Goal: Task Accomplishment & Management: Manage account settings

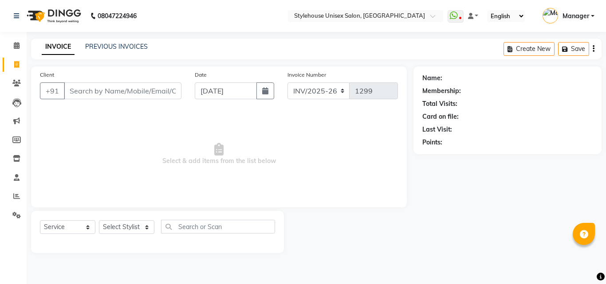
select select "service"
type input "M"
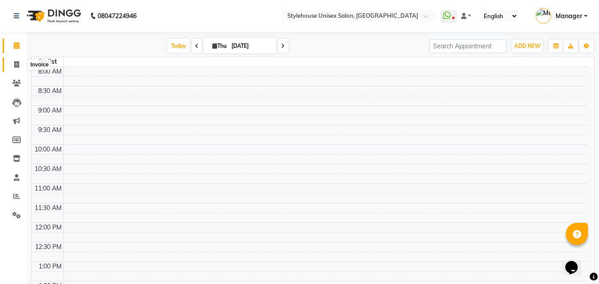
click at [16, 65] on icon at bounding box center [16, 64] width 5 height 7
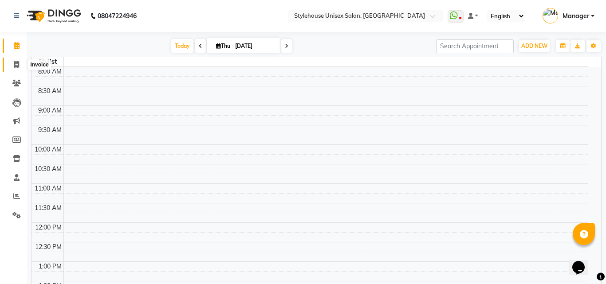
select select "service"
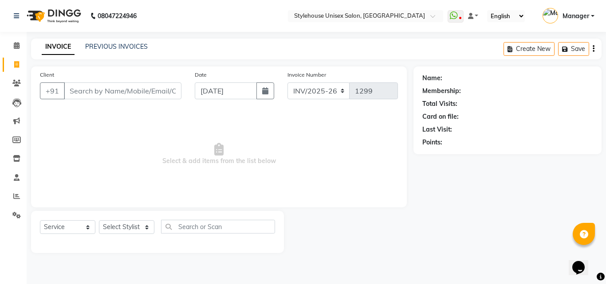
click at [124, 40] on div "INVOICE PREVIOUS INVOICES Create New Save" at bounding box center [316, 49] width 570 height 21
click at [119, 46] on link "PREVIOUS INVOICES" at bounding box center [116, 47] width 63 height 8
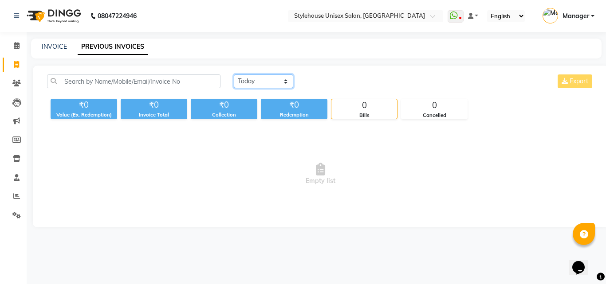
click at [287, 82] on select "[DATE] [DATE] Custom Range" at bounding box center [263, 81] width 59 height 14
select select "[DATE]"
click at [234, 74] on select "[DATE] [DATE] Custom Range" at bounding box center [263, 81] width 59 height 14
click at [51, 45] on link "INVOICE" at bounding box center [54, 47] width 25 height 8
select select "service"
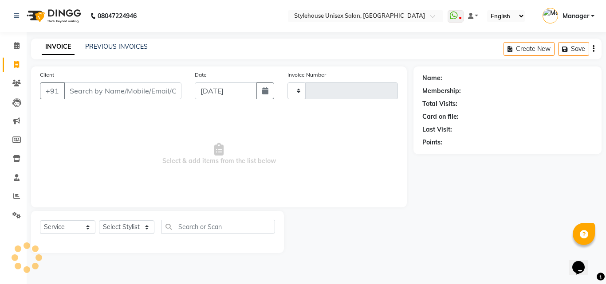
type input "1299"
select select "7906"
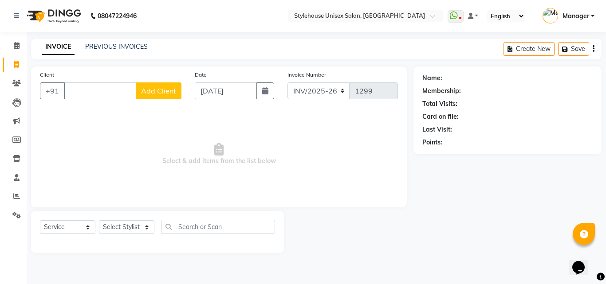
click at [579, 19] on span "Manager" at bounding box center [575, 16] width 27 height 9
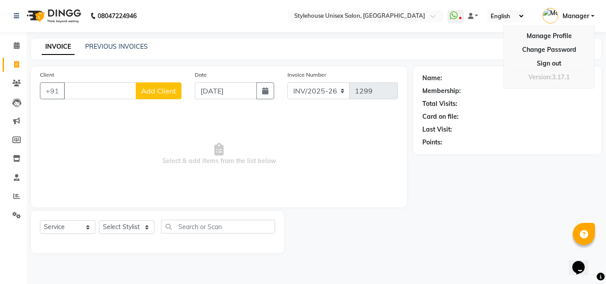
click at [579, 19] on span "Manager" at bounding box center [575, 16] width 27 height 9
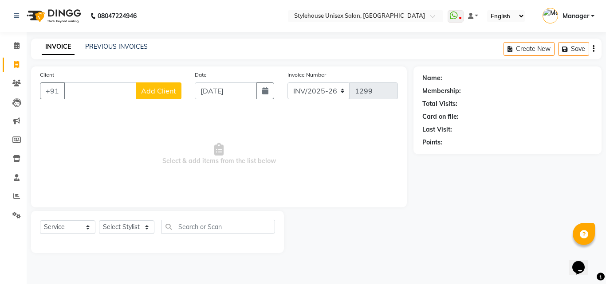
click at [340, 161] on span "Select & add items from the list below" at bounding box center [219, 154] width 358 height 89
click at [111, 44] on link "PREVIOUS INVOICES" at bounding box center [116, 47] width 63 height 8
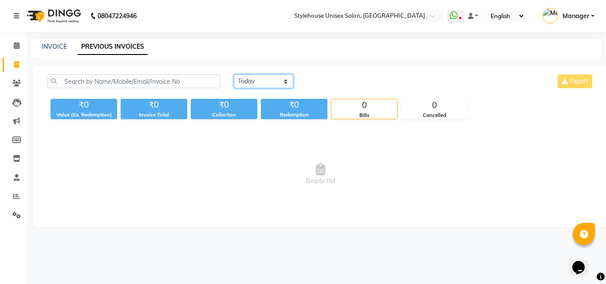
click at [253, 81] on select "[DATE] [DATE] Custom Range" at bounding box center [263, 81] width 59 height 14
click at [234, 74] on select "[DATE] [DATE] Custom Range" at bounding box center [263, 81] width 59 height 14
click at [245, 80] on select "[DATE] [DATE] Custom Range" at bounding box center [263, 81] width 59 height 14
select select "range"
click at [234, 74] on select "[DATE] [DATE] Custom Range" at bounding box center [263, 81] width 59 height 14
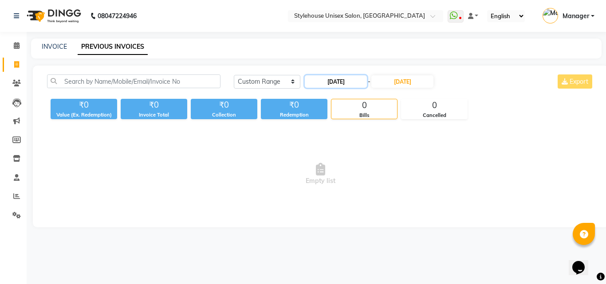
click at [341, 78] on input "[DATE]" at bounding box center [336, 81] width 62 height 12
select select "9"
select select "2025"
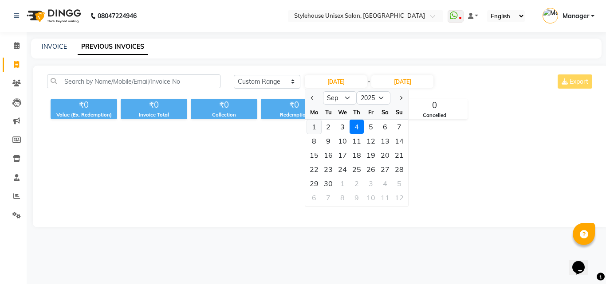
click at [310, 125] on div "1" at bounding box center [314, 127] width 14 height 14
type input "01-09-2025"
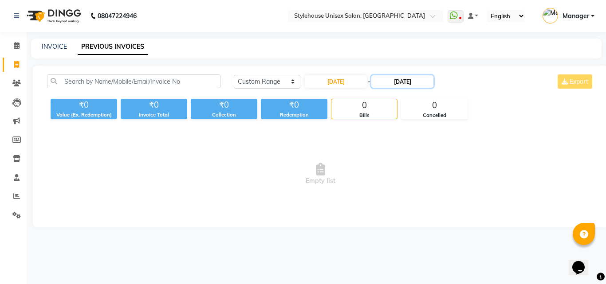
click at [396, 82] on input "[DATE]" at bounding box center [402, 81] width 62 height 12
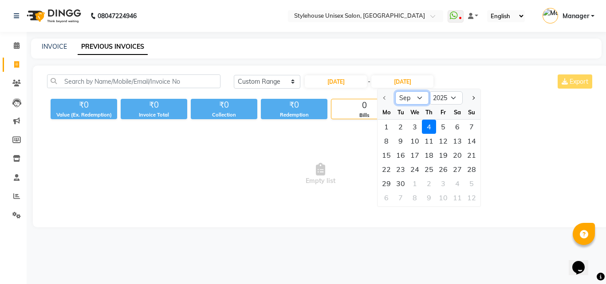
click at [406, 98] on select "Sep Oct Nov Dec" at bounding box center [412, 97] width 34 height 13
click at [405, 94] on select "Sep Oct Nov Dec" at bounding box center [412, 97] width 34 height 13
click at [386, 97] on div at bounding box center [386, 98] width 18 height 14
click at [335, 125] on div "Today Yesterday Custom Range 01-09-2025 - 04-09-2025 Sep Oct Nov Dec 2025 2026 …" at bounding box center [320, 147] width 575 height 162
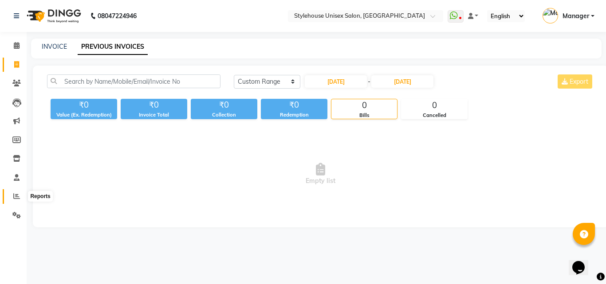
click at [12, 200] on span at bounding box center [17, 197] width 16 height 10
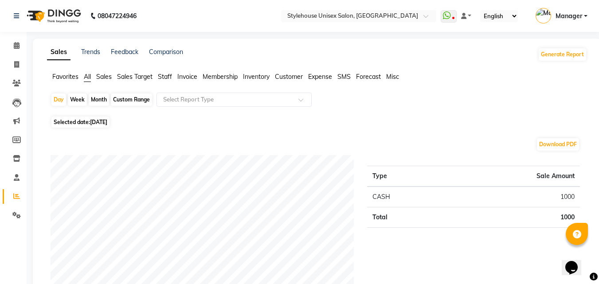
click at [183, 74] on span "Invoice" at bounding box center [187, 77] width 20 height 8
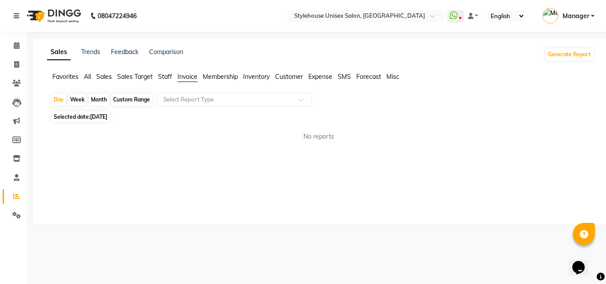
click at [98, 99] on div "Month" at bounding box center [99, 100] width 20 height 12
select select "9"
select select "2025"
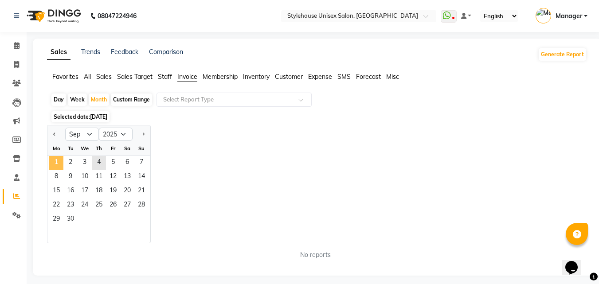
click at [53, 161] on span "1" at bounding box center [56, 163] width 14 height 14
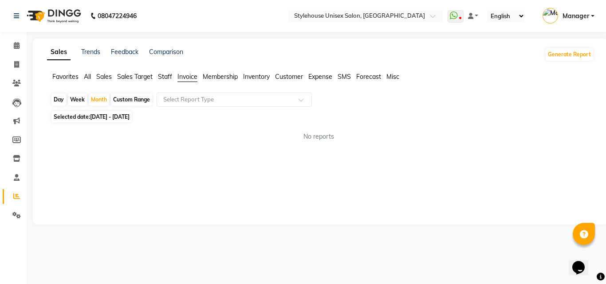
click at [415, 169] on div "Sales Trends Feedback Comparison Generate Report Favorites All Sales Sales Targ…" at bounding box center [320, 132] width 575 height 186
click at [77, 100] on div "Week" at bounding box center [77, 100] width 19 height 12
select select "9"
select select "2025"
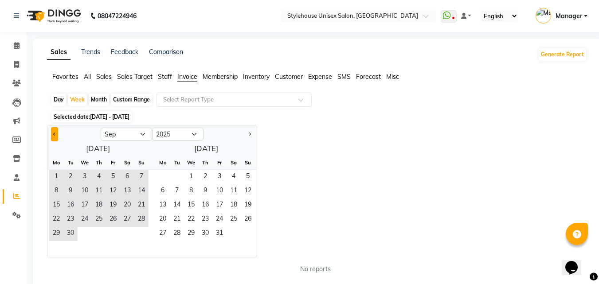
click at [53, 133] on button "Previous month" at bounding box center [54, 134] width 7 height 14
select select "8"
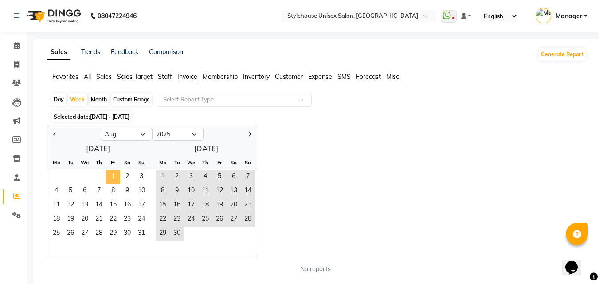
click at [115, 176] on span "1" at bounding box center [113, 177] width 14 height 14
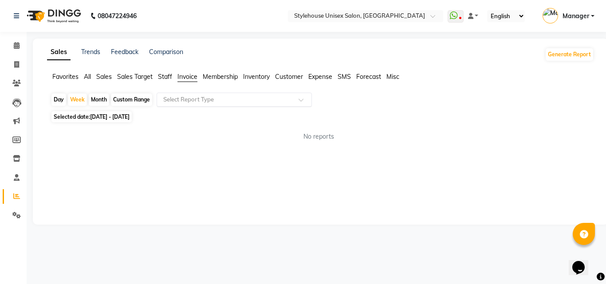
click at [223, 97] on input "text" at bounding box center [225, 99] width 128 height 9
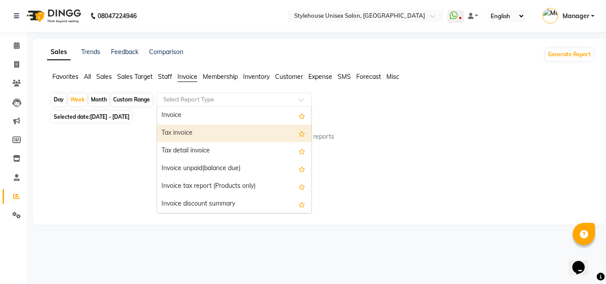
click at [215, 138] on div "Tax invoice" at bounding box center [234, 134] width 154 height 18
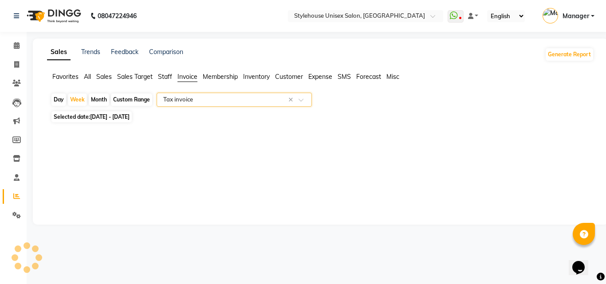
select select "full_report"
select select "csv"
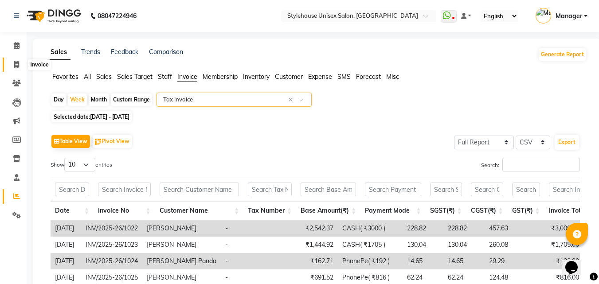
click at [18, 66] on icon at bounding box center [16, 64] width 5 height 7
select select "service"
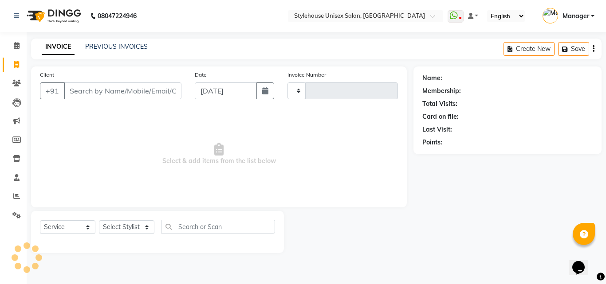
type input "1299"
select select "7906"
click at [109, 49] on link "PREVIOUS INVOICES" at bounding box center [116, 47] width 63 height 8
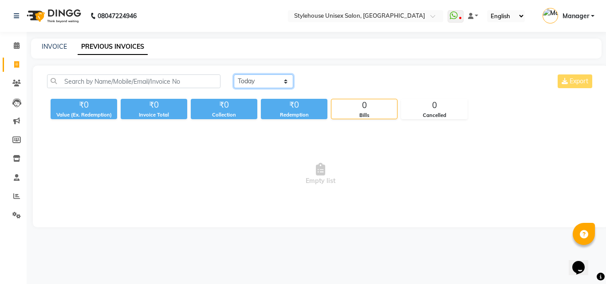
click at [249, 85] on select "[DATE] [DATE] Custom Range" at bounding box center [263, 81] width 59 height 14
click at [234, 74] on select "[DATE] [DATE] Custom Range" at bounding box center [263, 81] width 59 height 14
click at [254, 83] on select "[DATE] [DATE] Custom Range" at bounding box center [263, 81] width 59 height 14
select select "range"
click at [234, 74] on select "[DATE] [DATE] Custom Range" at bounding box center [263, 81] width 59 height 14
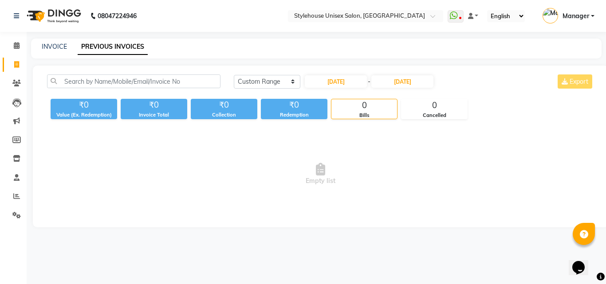
click at [328, 74] on div "Today Yesterday Custom Range 04-09-2025 - 04-09-2025 Export ₹0 Value (Ex. Redem…" at bounding box center [320, 147] width 575 height 162
click at [329, 78] on input "[DATE]" at bounding box center [336, 81] width 62 height 12
select select "9"
select select "2025"
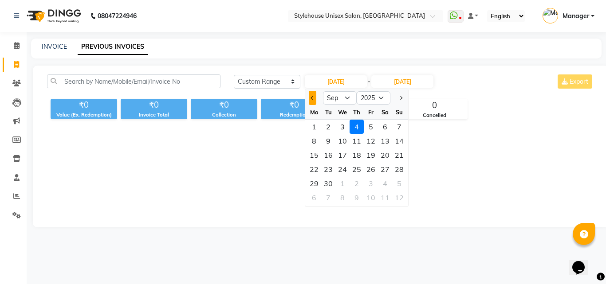
click at [311, 95] on button "Previous month" at bounding box center [313, 98] width 8 height 14
select select "8"
click at [369, 130] on div "1" at bounding box center [370, 127] width 14 height 14
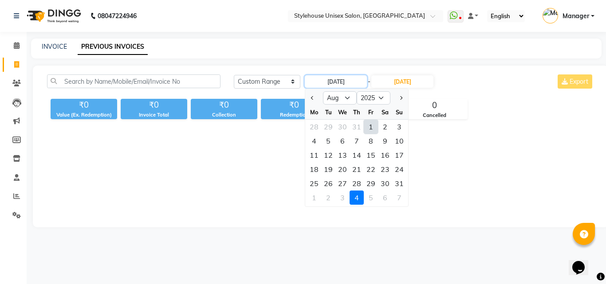
type input "01-08-2025"
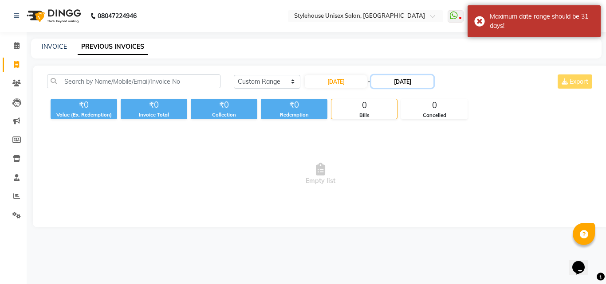
click at [401, 82] on input "[DATE]" at bounding box center [402, 81] width 62 height 12
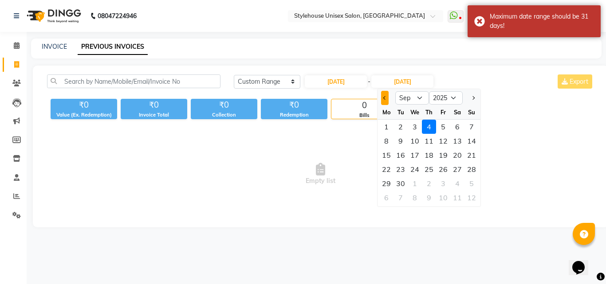
click at [383, 98] on span "Previous month" at bounding box center [385, 98] width 4 height 4
select select "8"
click at [424, 172] on div "21" at bounding box center [429, 169] width 14 height 14
type input "21-08-2025"
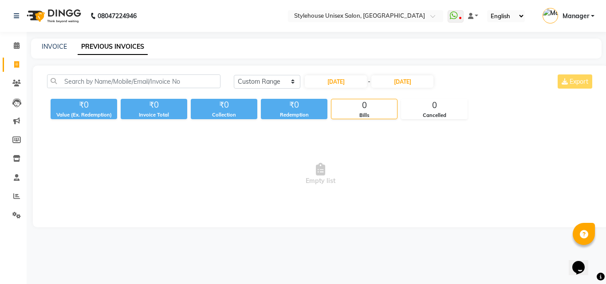
click at [394, 181] on span "Empty list" at bounding box center [320, 174] width 547 height 89
click at [269, 81] on select "[DATE] [DATE] Custom Range" at bounding box center [267, 82] width 66 height 14
click at [232, 143] on span "Empty list" at bounding box center [320, 174] width 547 height 89
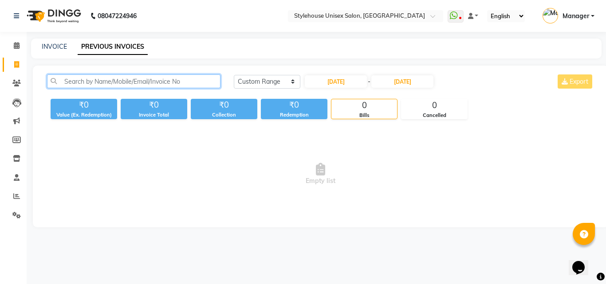
click at [133, 83] on input "text" at bounding box center [133, 81] width 173 height 14
type input "z"
type input "9"
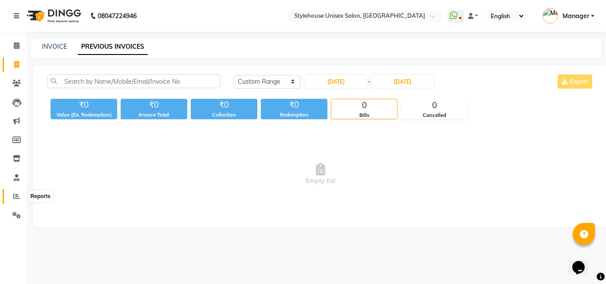
click at [12, 193] on span at bounding box center [17, 197] width 16 height 10
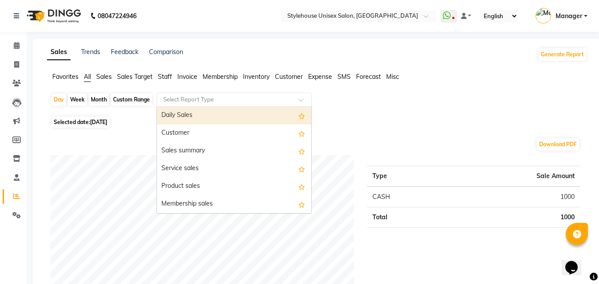
click at [186, 102] on input "text" at bounding box center [225, 99] width 128 height 9
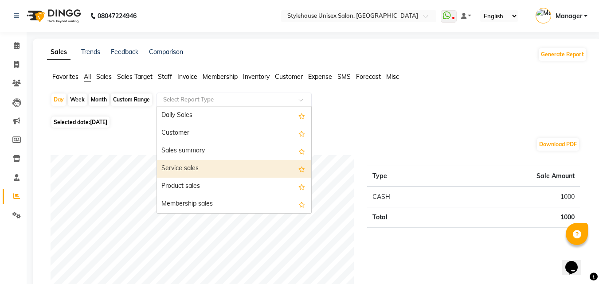
click at [186, 161] on div "Service sales" at bounding box center [234, 169] width 154 height 18
select select "full_report"
select select "csv"
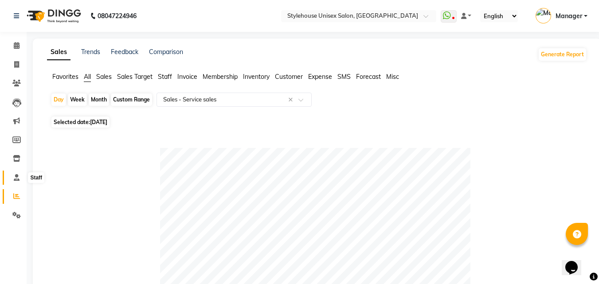
click at [17, 173] on span at bounding box center [17, 178] width 16 height 10
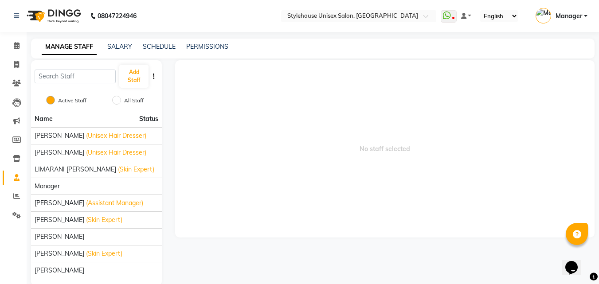
click at [582, 15] on link "Manager" at bounding box center [561, 16] width 52 height 15
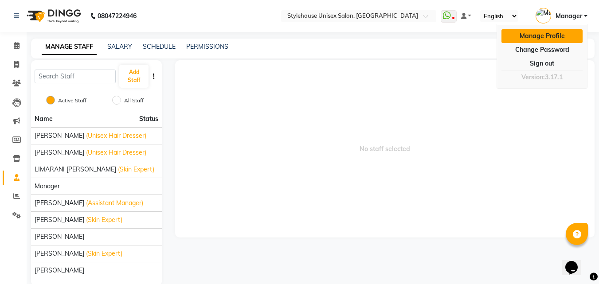
click at [554, 35] on link "Manage Profile" at bounding box center [541, 36] width 81 height 14
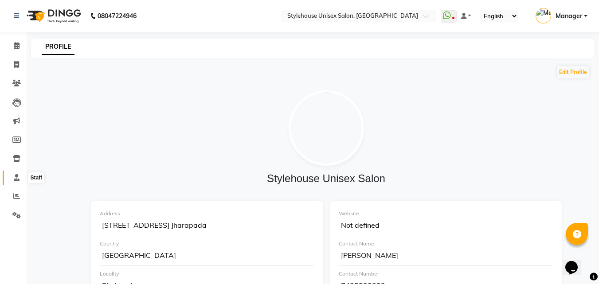
click at [15, 176] on icon at bounding box center [17, 177] width 6 height 7
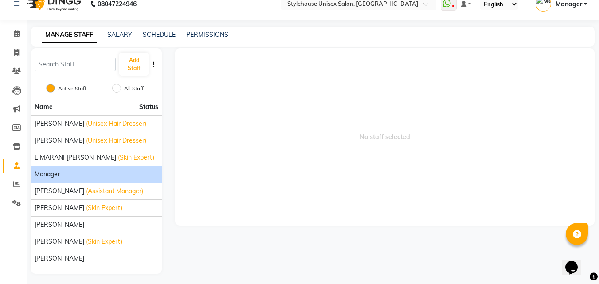
scroll to position [15, 0]
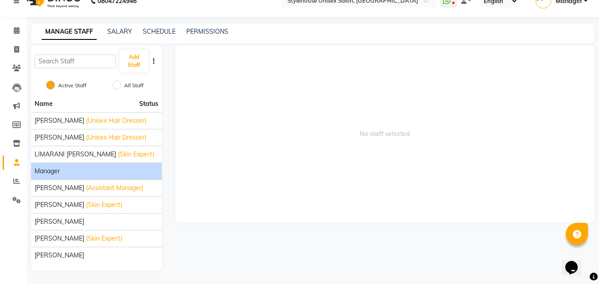
click at [48, 176] on span "Manager" at bounding box center [47, 171] width 25 height 9
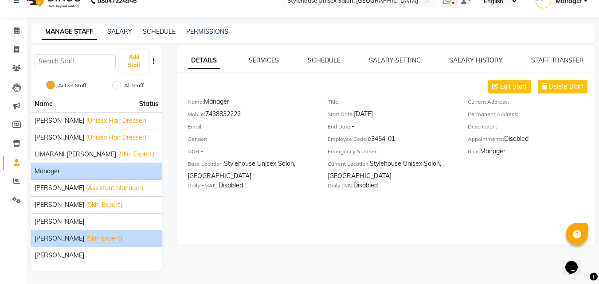
click at [53, 235] on span "[PERSON_NAME]" at bounding box center [60, 238] width 50 height 9
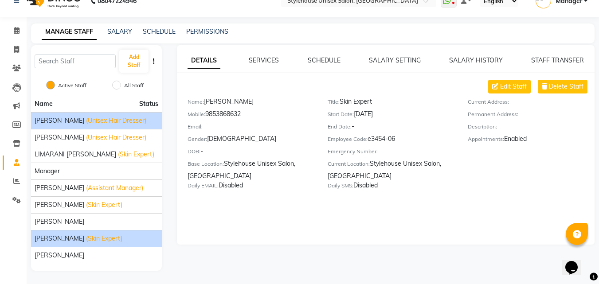
click at [50, 118] on span "[PERSON_NAME]" at bounding box center [60, 120] width 50 height 9
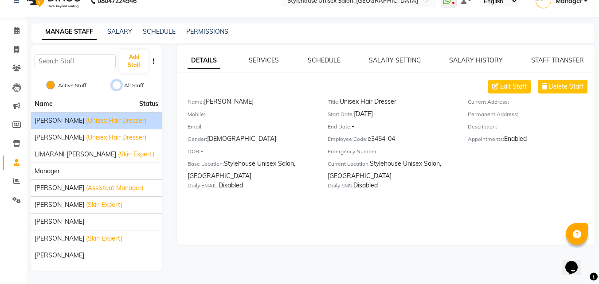
click at [117, 85] on input "All Staff" at bounding box center [116, 85] width 9 height 9
radio input "true"
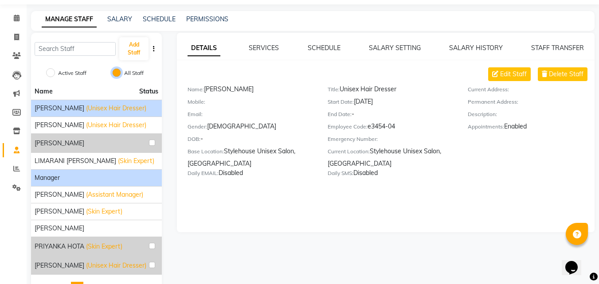
scroll to position [0, 0]
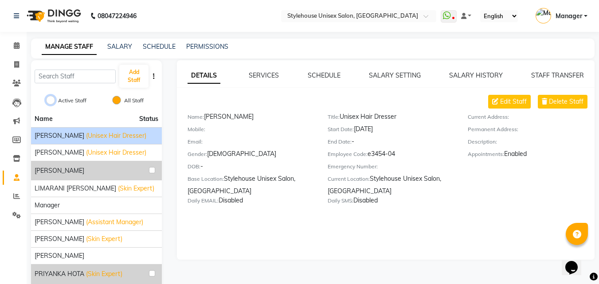
click at [51, 100] on input "Active Staff" at bounding box center [50, 100] width 9 height 9
radio input "true"
radio input "false"
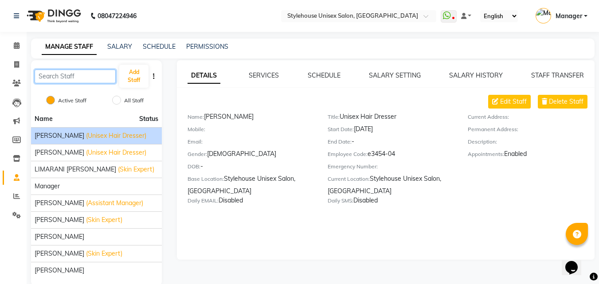
click at [48, 75] on input "text" at bounding box center [75, 77] width 81 height 14
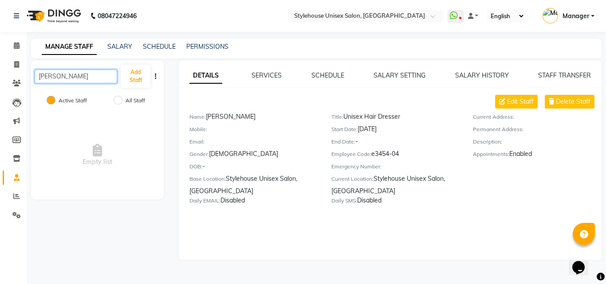
type input "manas"
click at [121, 100] on input "All Staff" at bounding box center [117, 100] width 9 height 9
radio input "true"
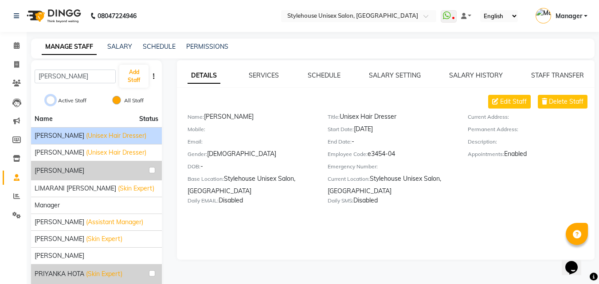
click at [49, 97] on input "Active Staff" at bounding box center [50, 100] width 9 height 9
radio input "true"
radio input "false"
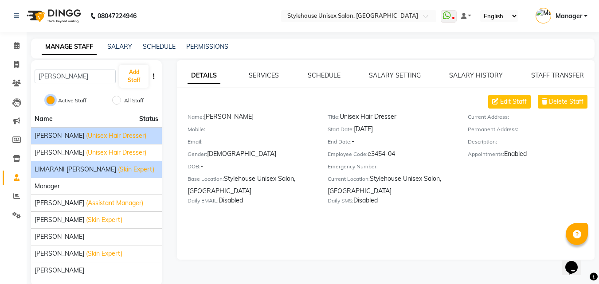
scroll to position [15, 0]
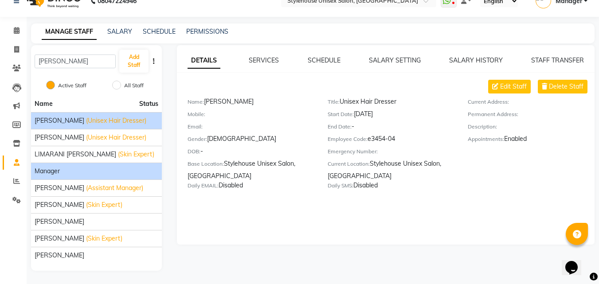
click at [50, 171] on span "Manager" at bounding box center [47, 171] width 25 height 9
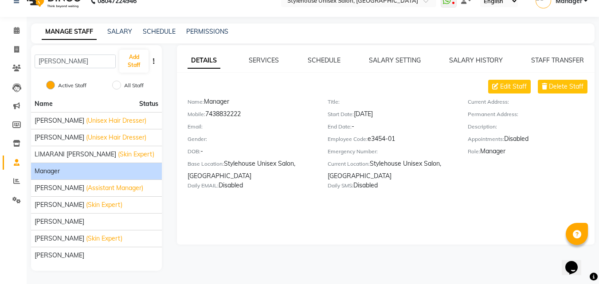
click at [213, 27] on div "PERMISSIONS" at bounding box center [207, 31] width 42 height 9
click at [211, 27] on div "PERMISSIONS" at bounding box center [207, 31] width 42 height 9
click at [210, 33] on link "PERMISSIONS" at bounding box center [207, 31] width 42 height 8
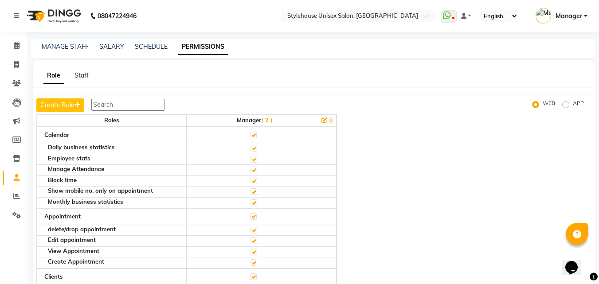
click at [113, 107] on input "text" at bounding box center [127, 105] width 73 height 12
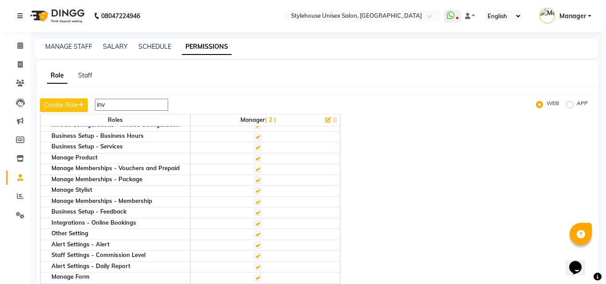
scroll to position [236, 0]
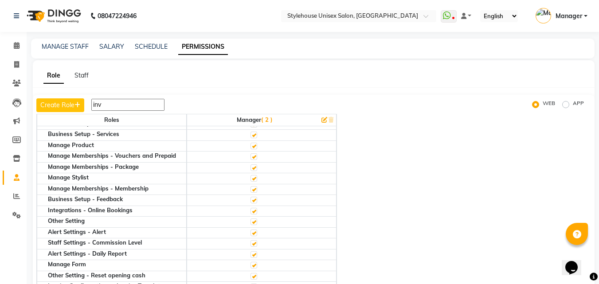
type input "inv"
click at [431, 114] on div "Roles Manager ( 2 ) Invoices Create back date invoice Apply custom discount Voi…" at bounding box center [313, 213] width 555 height 199
click at [12, 66] on span at bounding box center [17, 65] width 16 height 10
select select "service"
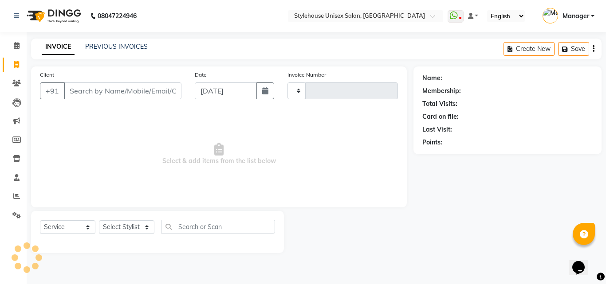
type input "1299"
select select "7906"
click at [123, 52] on div "INVOICE PREVIOUS INVOICES" at bounding box center [94, 47] width 127 height 10
click at [121, 47] on link "PREVIOUS INVOICES" at bounding box center [116, 47] width 63 height 8
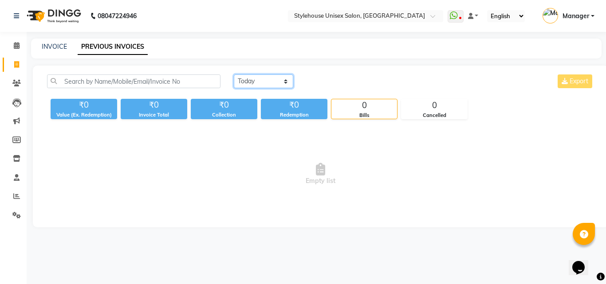
click at [267, 81] on select "[DATE] [DATE] Custom Range" at bounding box center [263, 81] width 59 height 14
click at [234, 74] on select "[DATE] [DATE] Custom Range" at bounding box center [263, 81] width 59 height 14
click at [256, 82] on select "[DATE] [DATE] Custom Range" at bounding box center [263, 81] width 59 height 14
select select "range"
click at [234, 74] on select "[DATE] [DATE] Custom Range" at bounding box center [263, 81] width 59 height 14
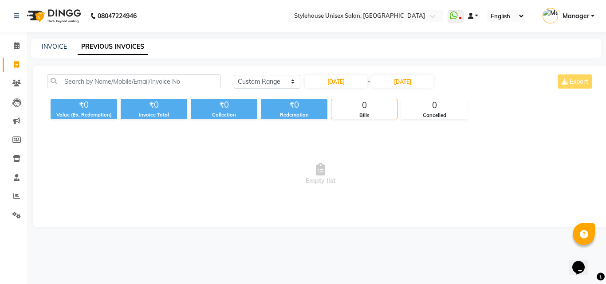
click at [476, 16] on link at bounding box center [473, 16] width 11 height 9
click at [485, 29] on icon at bounding box center [482, 32] width 7 height 6
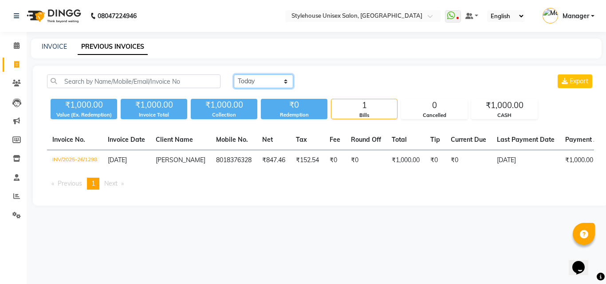
click at [251, 83] on select "[DATE] [DATE] Custom Range" at bounding box center [263, 81] width 59 height 14
select select "[DATE]"
click at [234, 74] on select "[DATE] [DATE] Custom Range" at bounding box center [263, 81] width 59 height 14
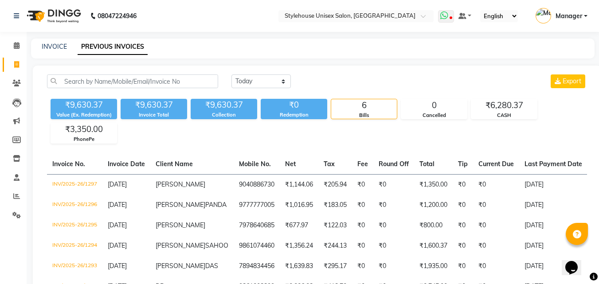
click at [445, 19] on icon at bounding box center [444, 15] width 8 height 9
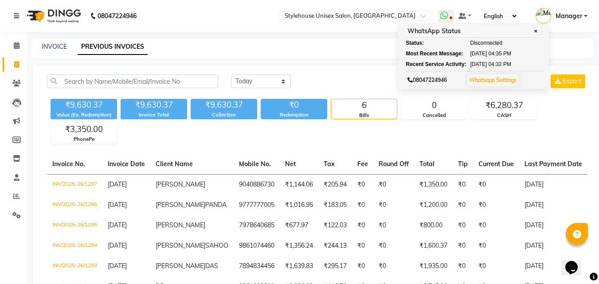
click at [501, 81] on link "Whatsapp Settings" at bounding box center [492, 80] width 47 height 7
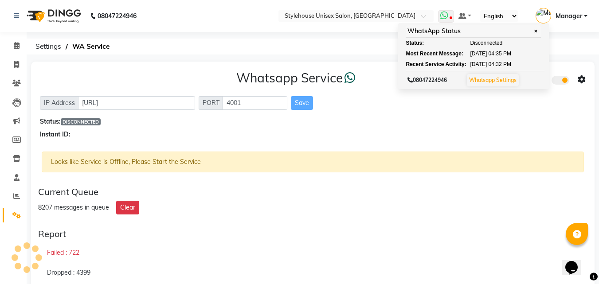
click at [535, 33] on span "✕" at bounding box center [536, 31] width 8 height 7
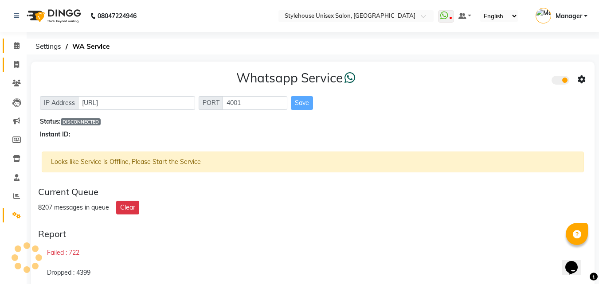
click at [11, 41] on span at bounding box center [17, 46] width 16 height 10
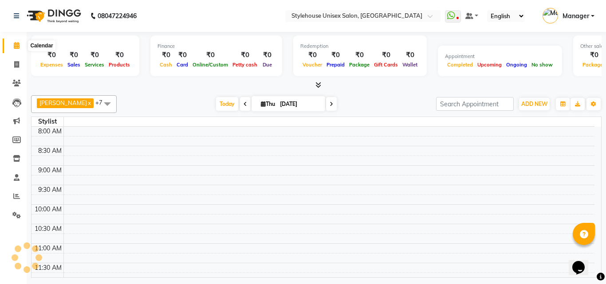
click at [16, 47] on icon at bounding box center [17, 45] width 6 height 7
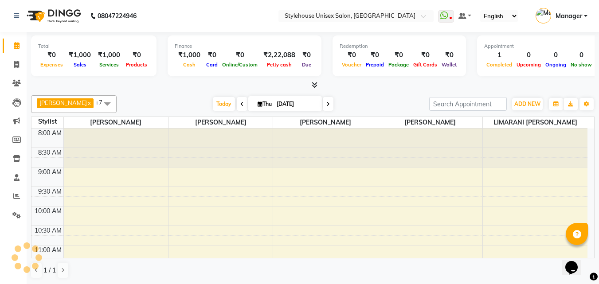
scroll to position [235, 0]
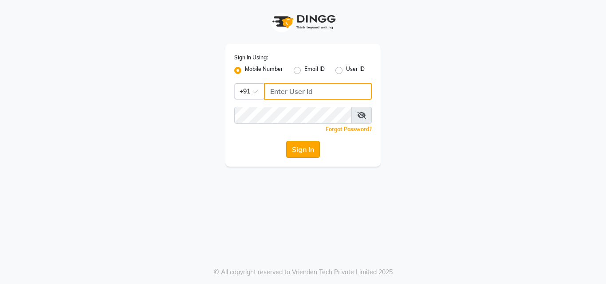
type input "7438832222"
click at [305, 152] on button "Sign In" at bounding box center [303, 149] width 34 height 17
type input "7438832222"
click at [302, 155] on button "Sign In" at bounding box center [303, 149] width 34 height 17
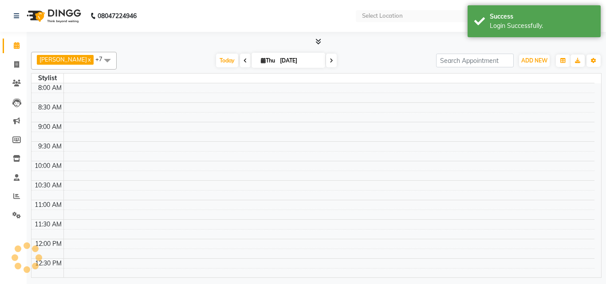
select select "en"
